Goal: Task Accomplishment & Management: Manage account settings

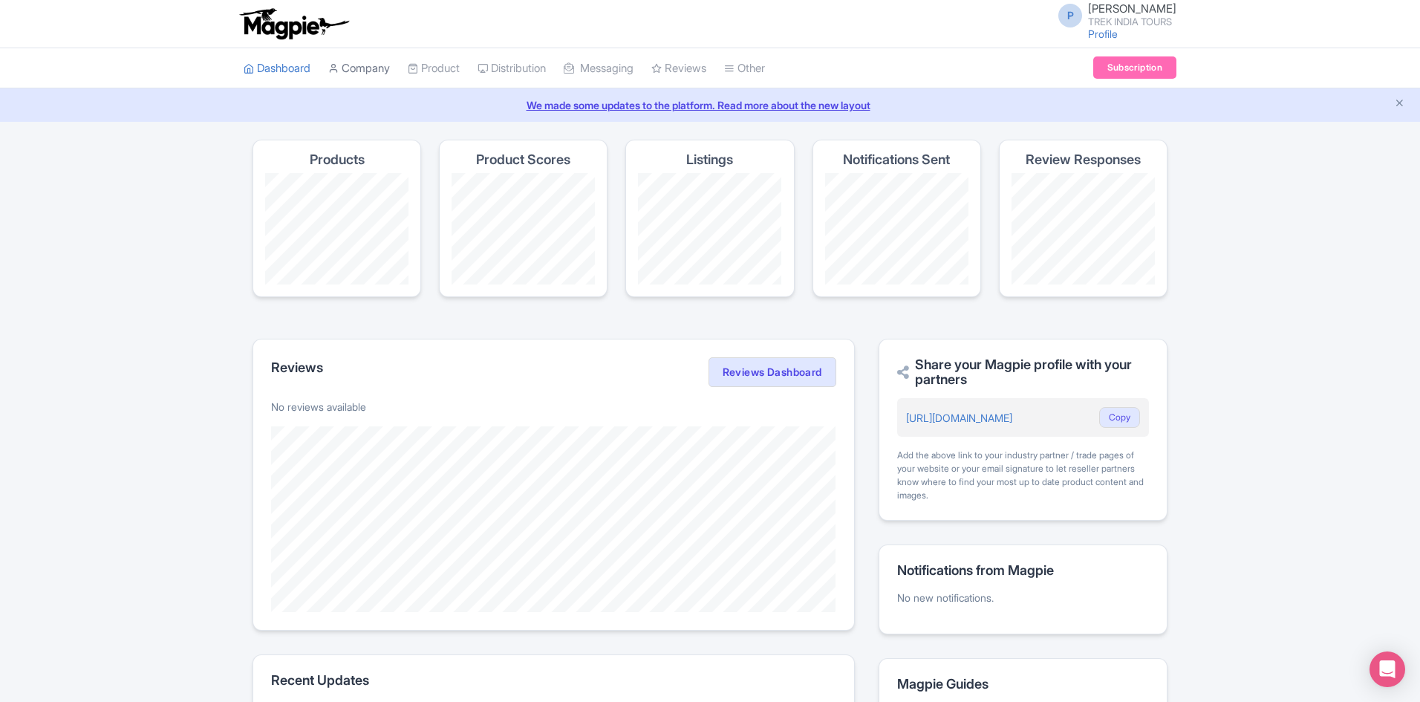
click at [382, 69] on link "Company" at bounding box center [359, 68] width 62 height 41
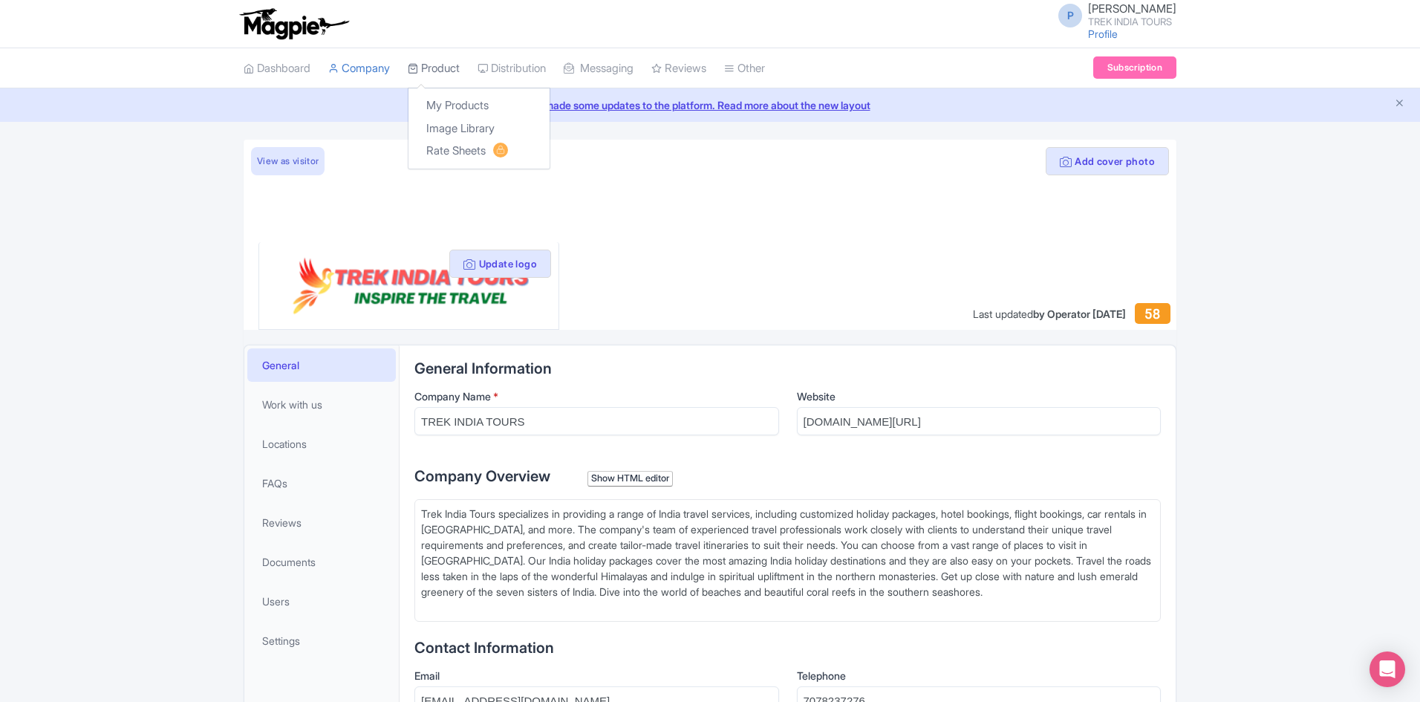
click at [445, 73] on link "Product" at bounding box center [434, 68] width 52 height 41
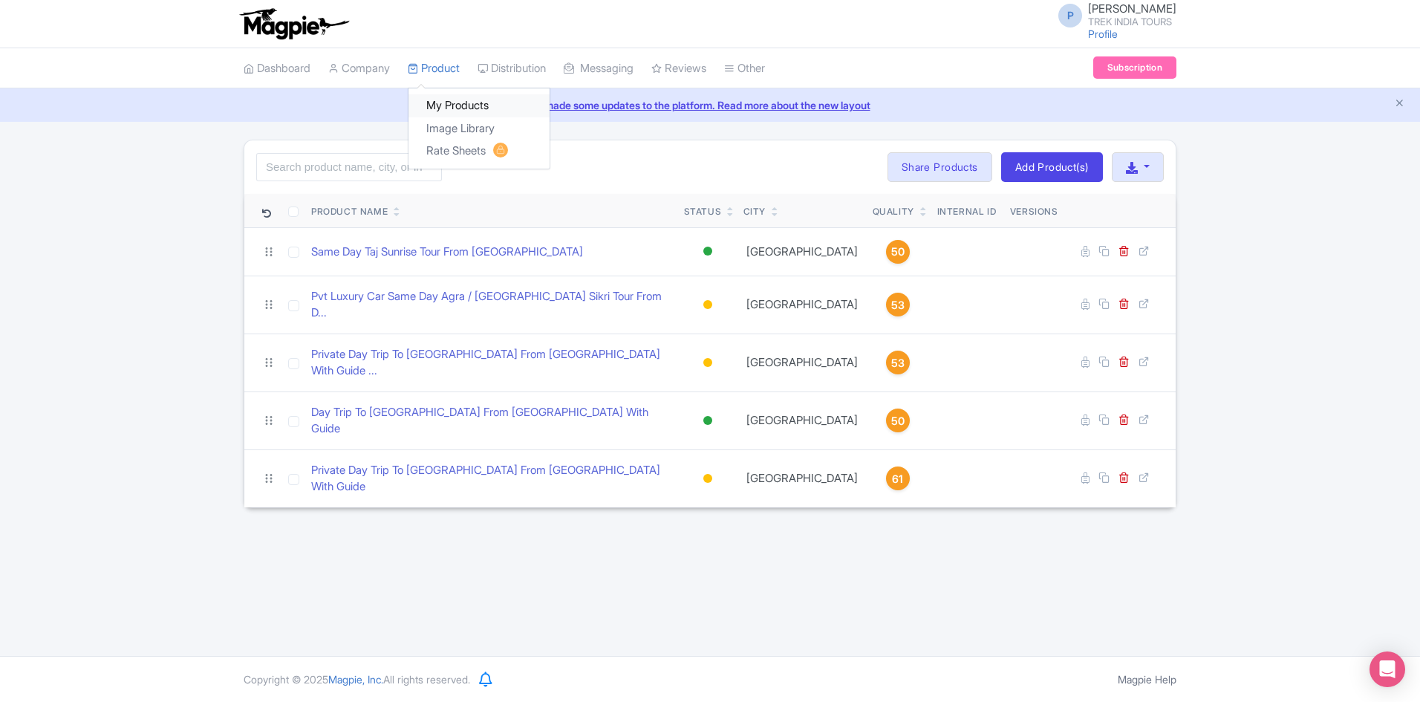
click at [457, 100] on link "My Products" at bounding box center [478, 105] width 141 height 23
click at [544, 157] on link "Product Listings" at bounding box center [548, 151] width 141 height 23
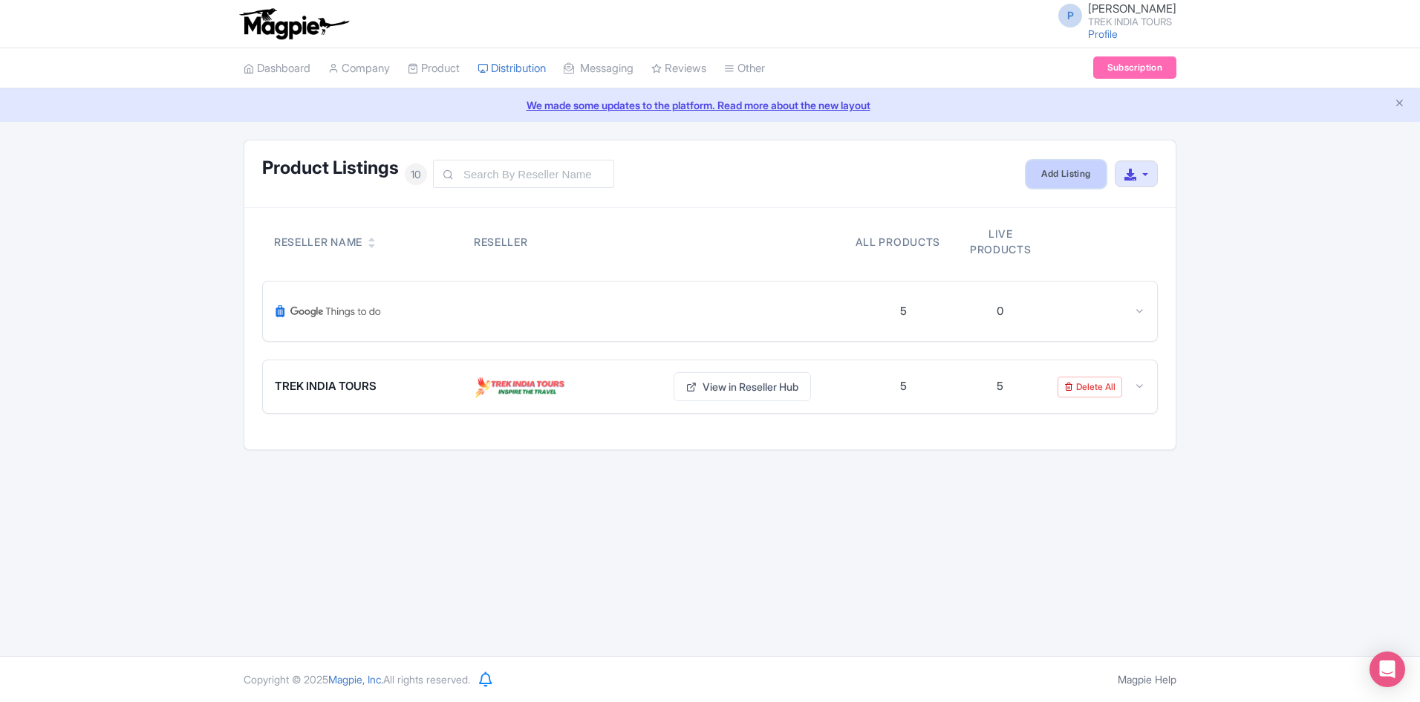
click at [1059, 182] on link "Add Listing" at bounding box center [1065, 173] width 79 height 27
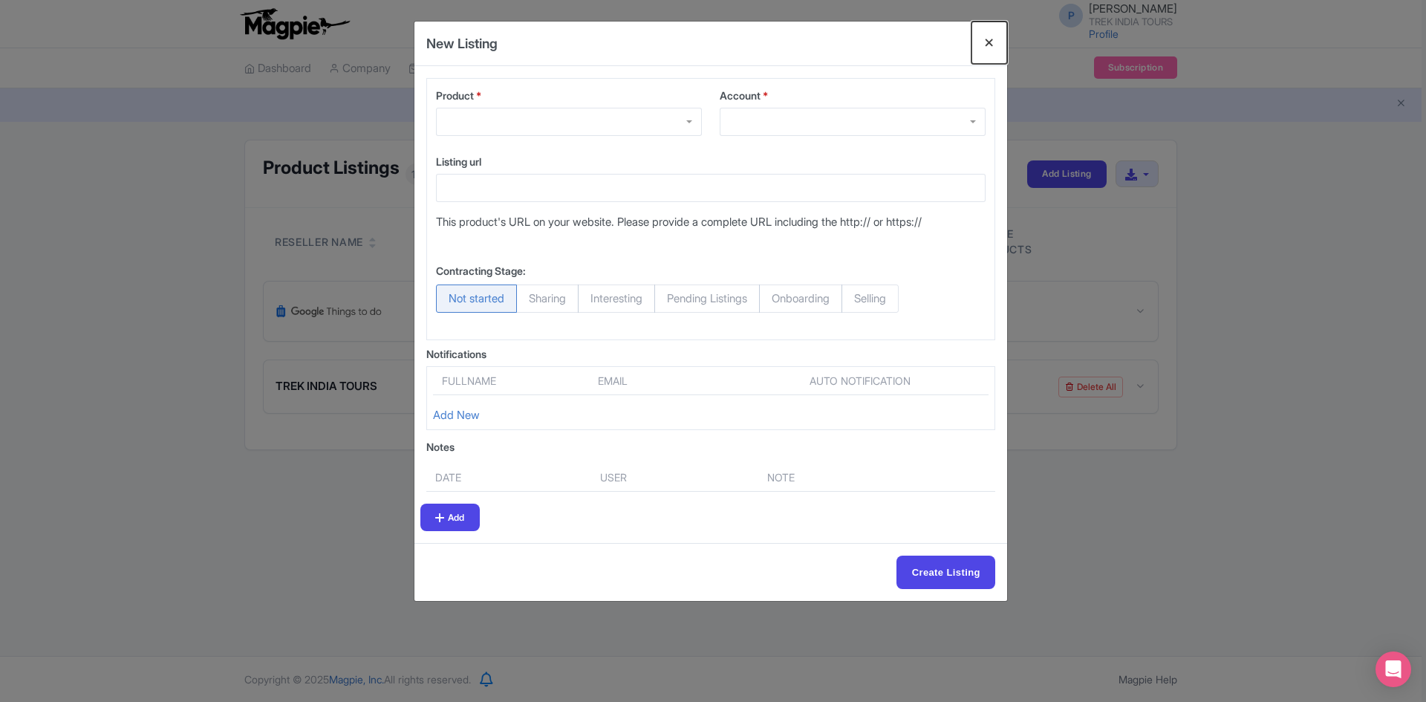
drag, startPoint x: 988, startPoint y: 47, endPoint x: 762, endPoint y: 92, distance: 230.3
click at [986, 47] on button "Close" at bounding box center [989, 43] width 36 height 42
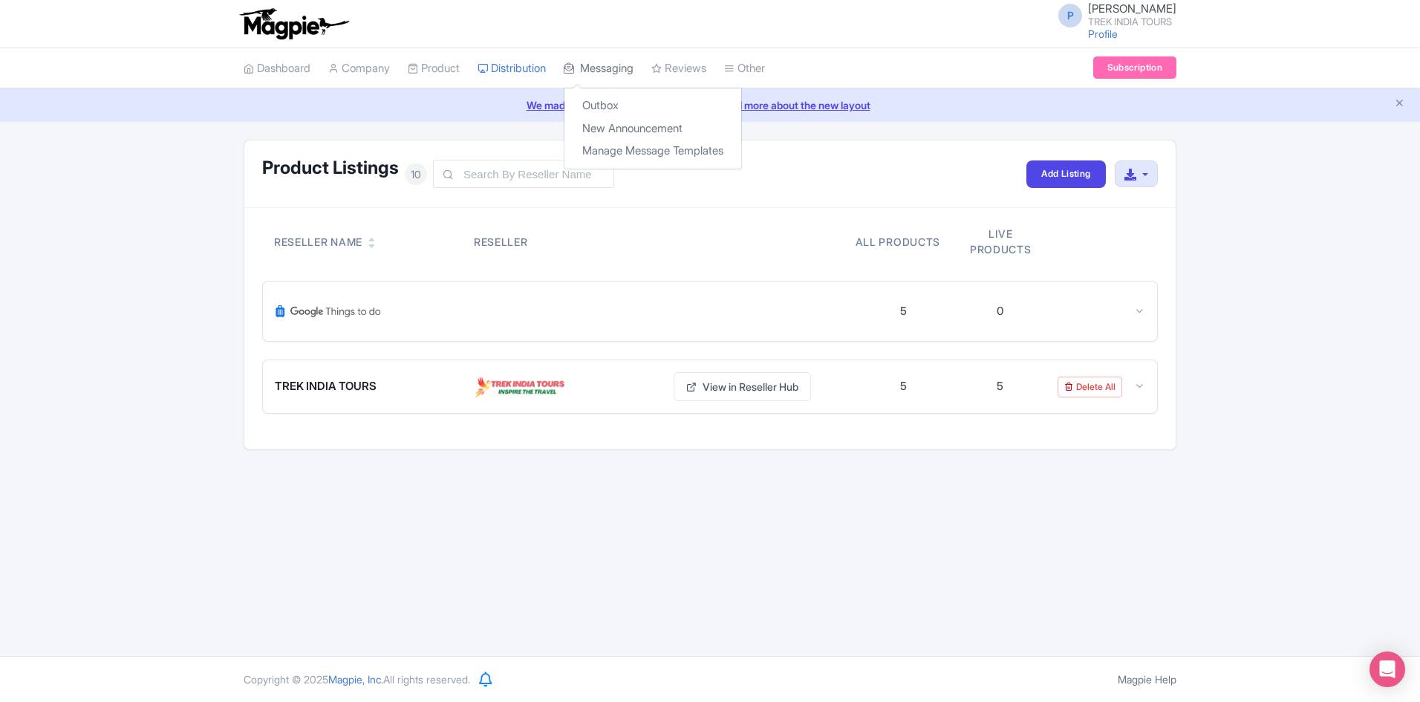
click at [631, 75] on link "Messaging" at bounding box center [599, 68] width 70 height 41
